Goal: Find contact information: Find contact information

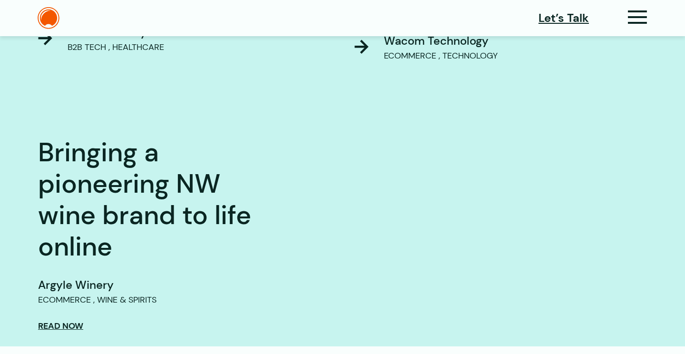
scroll to position [283, 0]
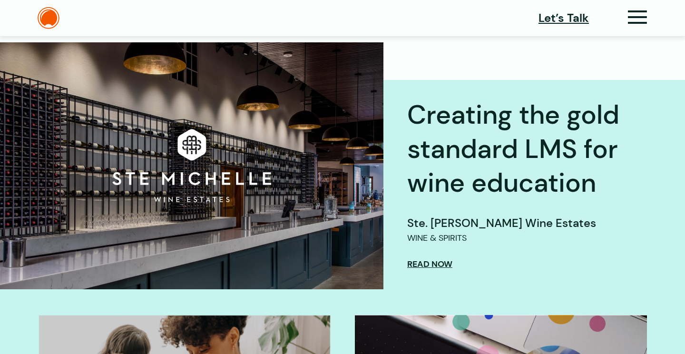
click at [635, 30] on header "Let’s Talk Clients Capabilities Process People About Contact News Careers Retai…" at bounding box center [342, 18] width 685 height 36
click at [636, 17] on icon at bounding box center [638, 21] width 20 height 10
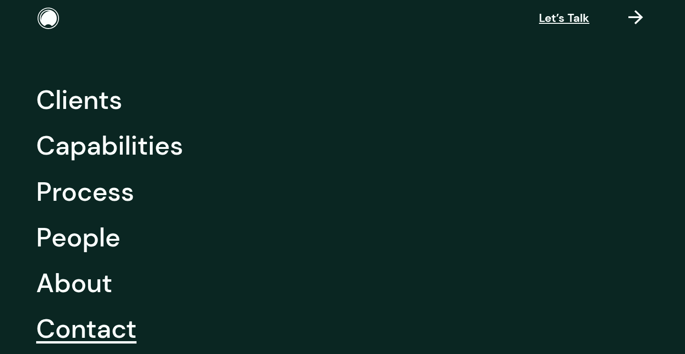
click at [96, 325] on link "Contact" at bounding box center [86, 329] width 100 height 46
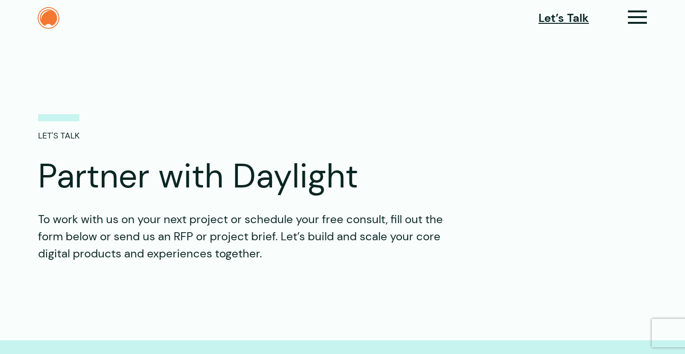
click at [50, 16] on img at bounding box center [49, 18] width 22 height 22
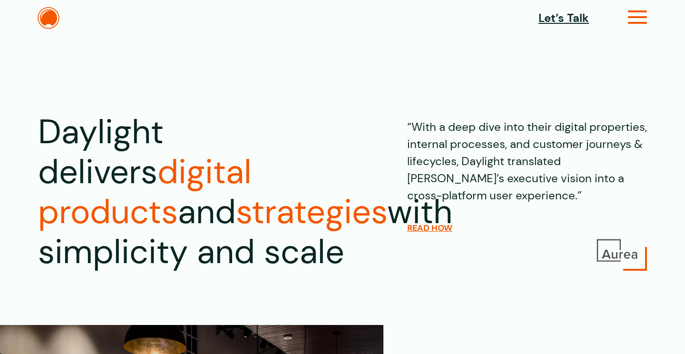
click at [636, 18] on icon at bounding box center [638, 21] width 20 height 10
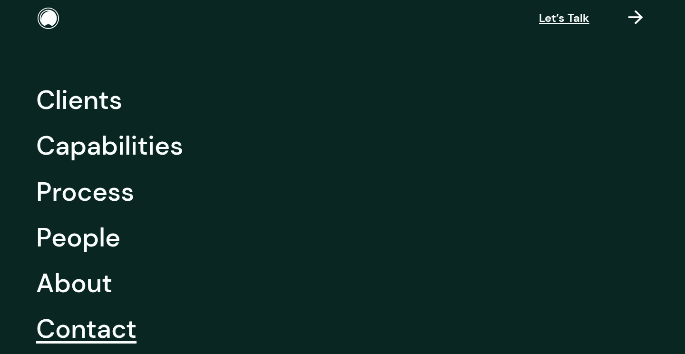
click at [81, 316] on link "Contact" at bounding box center [86, 329] width 100 height 46
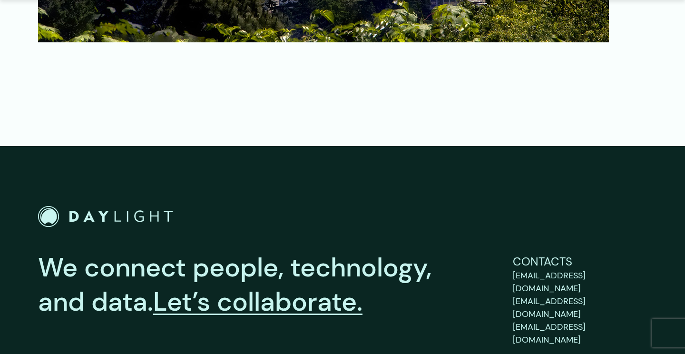
scroll to position [1521, 0]
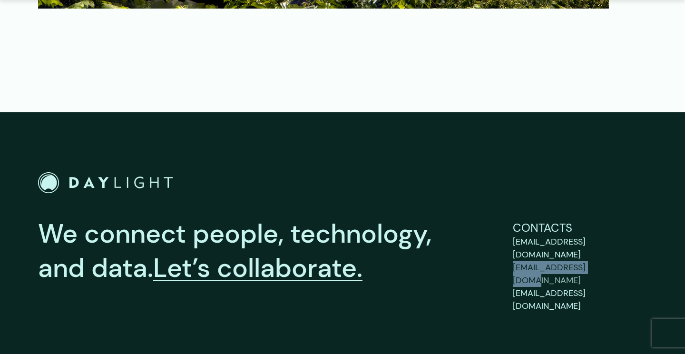
drag, startPoint x: 509, startPoint y: 241, endPoint x: 613, endPoint y: 243, distance: 104.7
click at [613, 243] on div "We connect people, technology, and data. Let’s collaborate. Contacts support@by…" at bounding box center [342, 265] width 609 height 96
copy span "[EMAIL_ADDRESS][DOMAIN_NAME]"
